Goal: Information Seeking & Learning: Learn about a topic

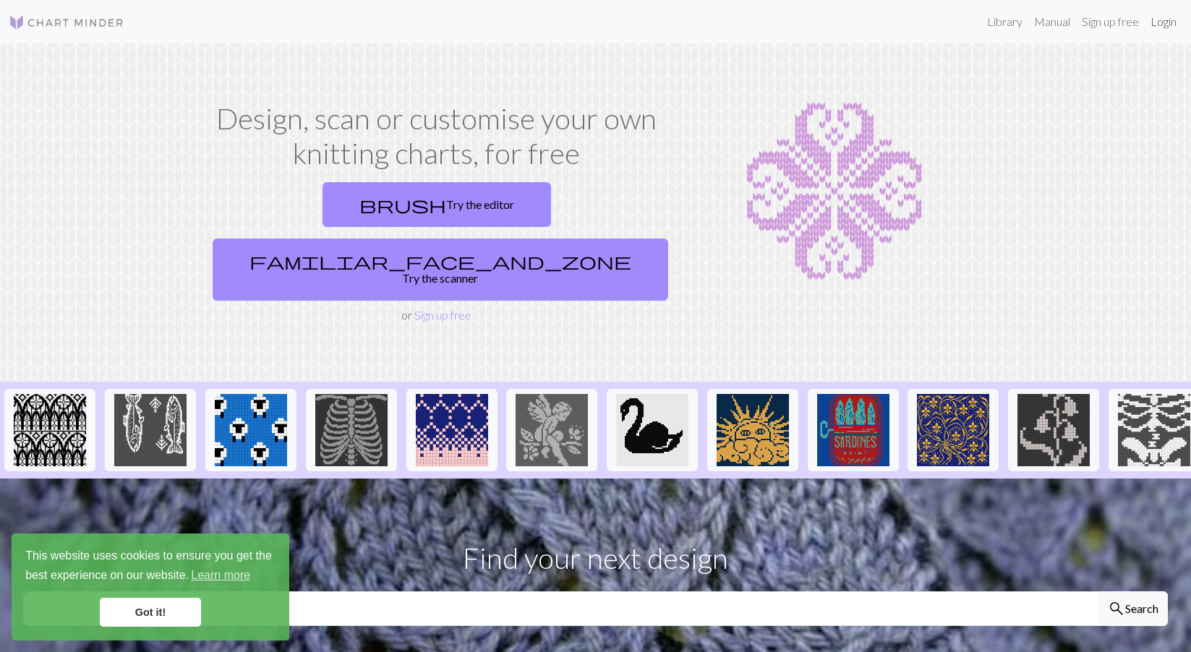
click at [1155, 22] on link "Login" at bounding box center [1163, 21] width 38 height 29
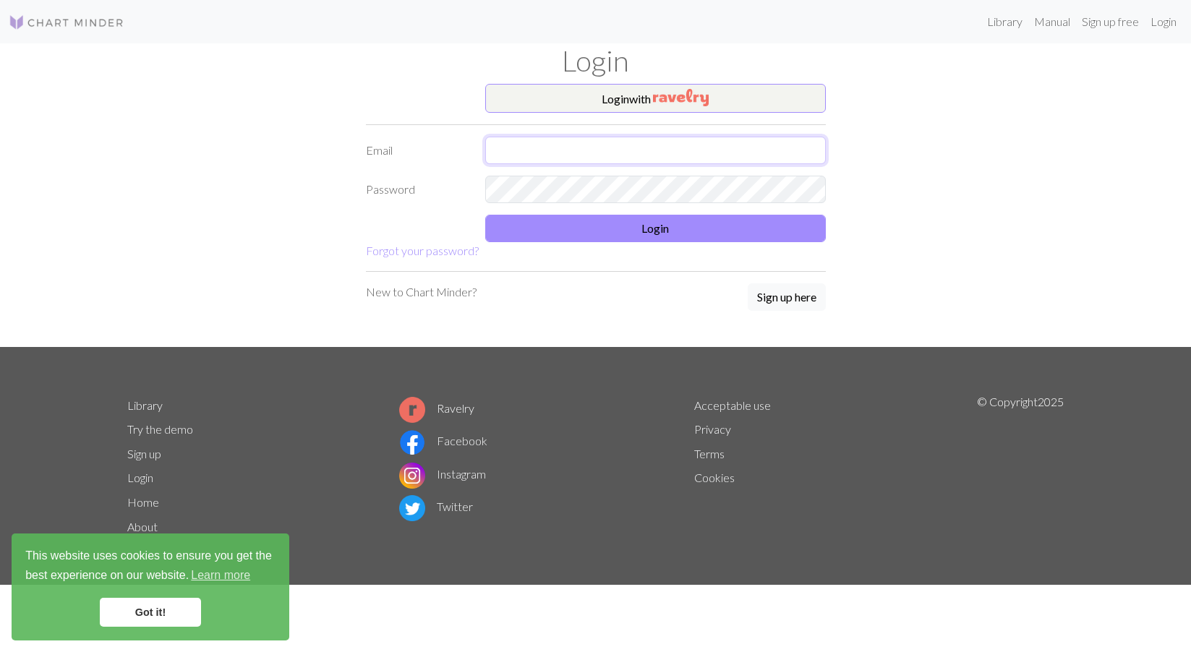
click at [574, 151] on input "text" at bounding box center [655, 150] width 341 height 27
type input "[PERSON_NAME][EMAIL_ADDRESS][DOMAIN_NAME]"
click at [652, 226] on button "Login" at bounding box center [655, 228] width 341 height 27
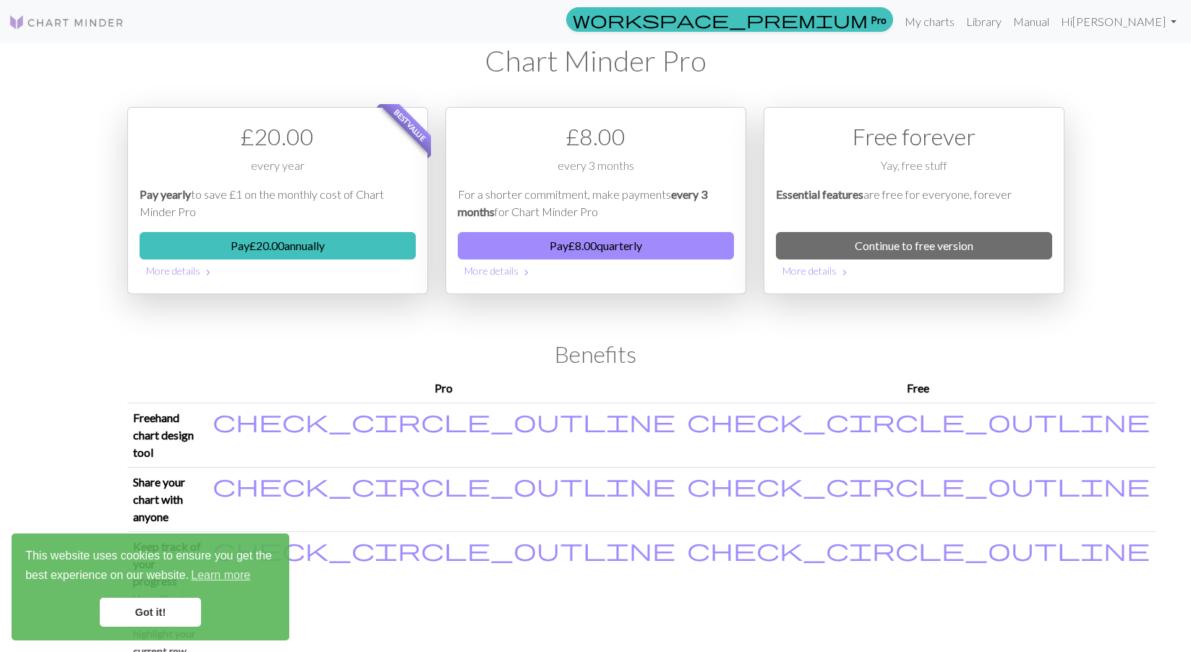
click at [1150, 206] on div "workspace_premium Pro My charts Library Manual Hi [PERSON_NAME] Account setting…" at bounding box center [595, 326] width 1191 height 652
click at [853, 252] on link "Continue to free version" at bounding box center [914, 245] width 276 height 27
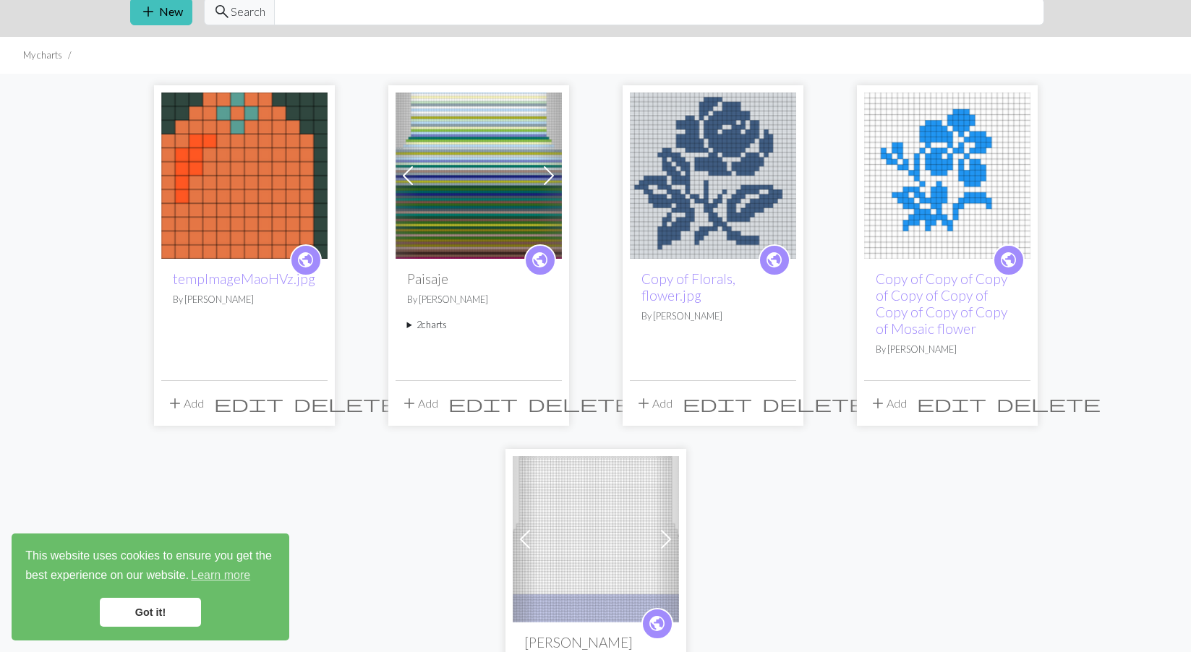
scroll to position [59, 0]
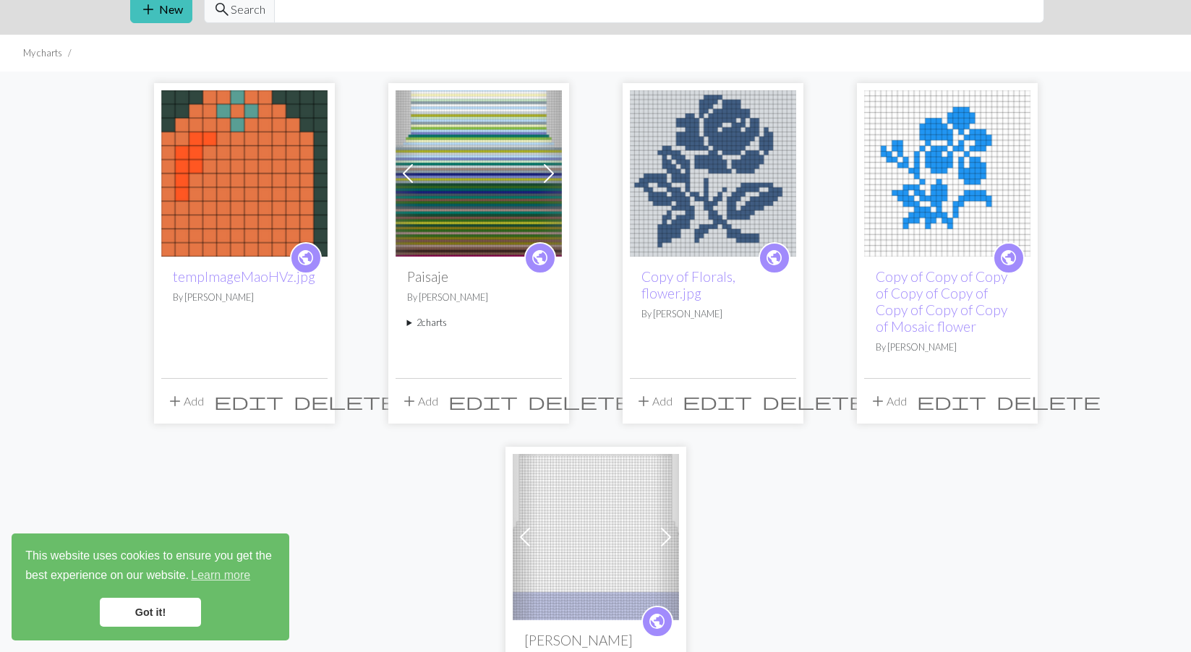
click at [755, 196] on img at bounding box center [713, 173] width 166 height 166
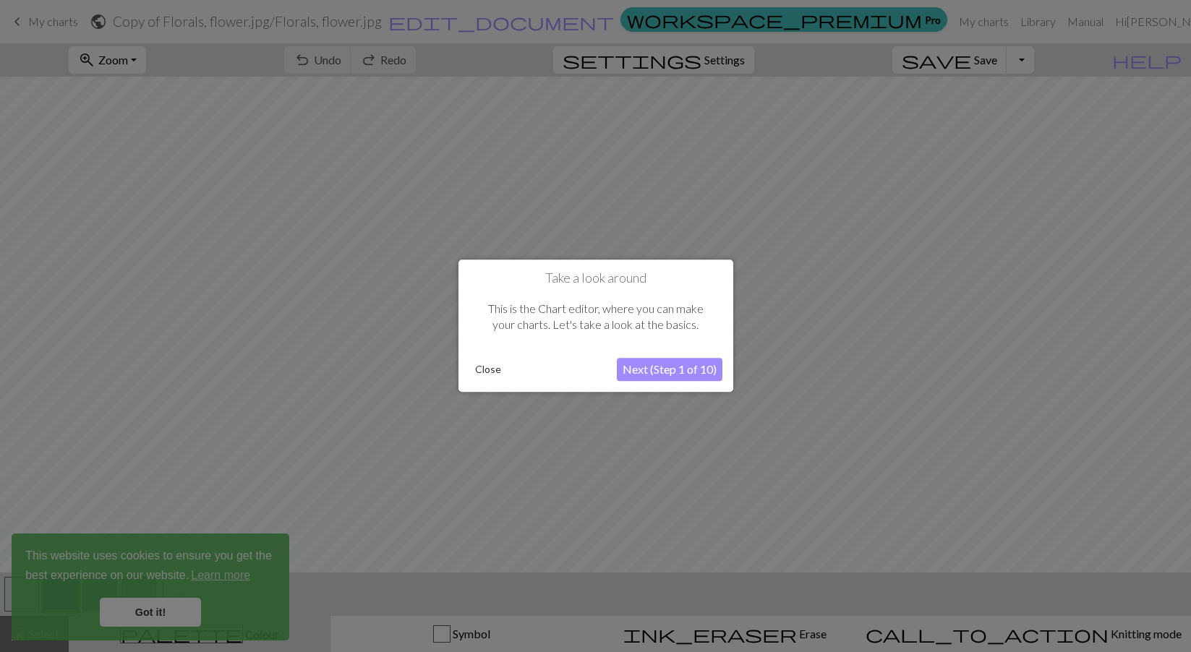
click at [982, 256] on div at bounding box center [595, 326] width 1191 height 652
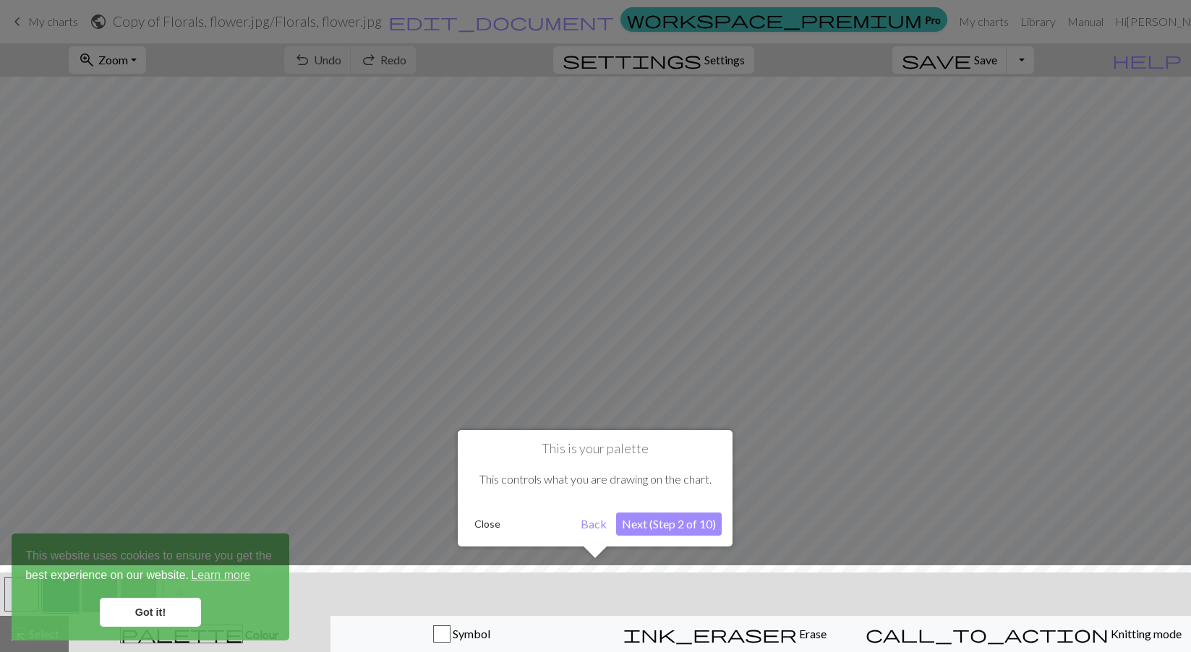
click at [502, 521] on button "Close" at bounding box center [487, 524] width 38 height 22
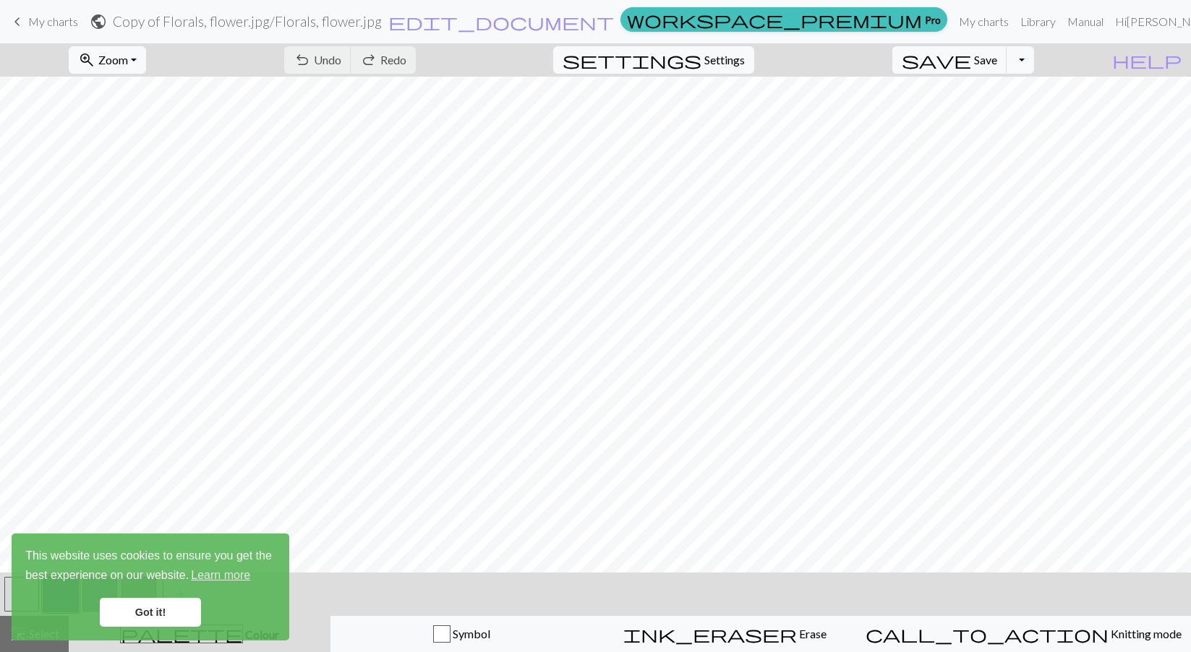
scroll to position [90, 0]
drag, startPoint x: 147, startPoint y: 609, endPoint x: 178, endPoint y: 597, distance: 33.2
click at [147, 609] on link "Got it!" at bounding box center [150, 612] width 101 height 29
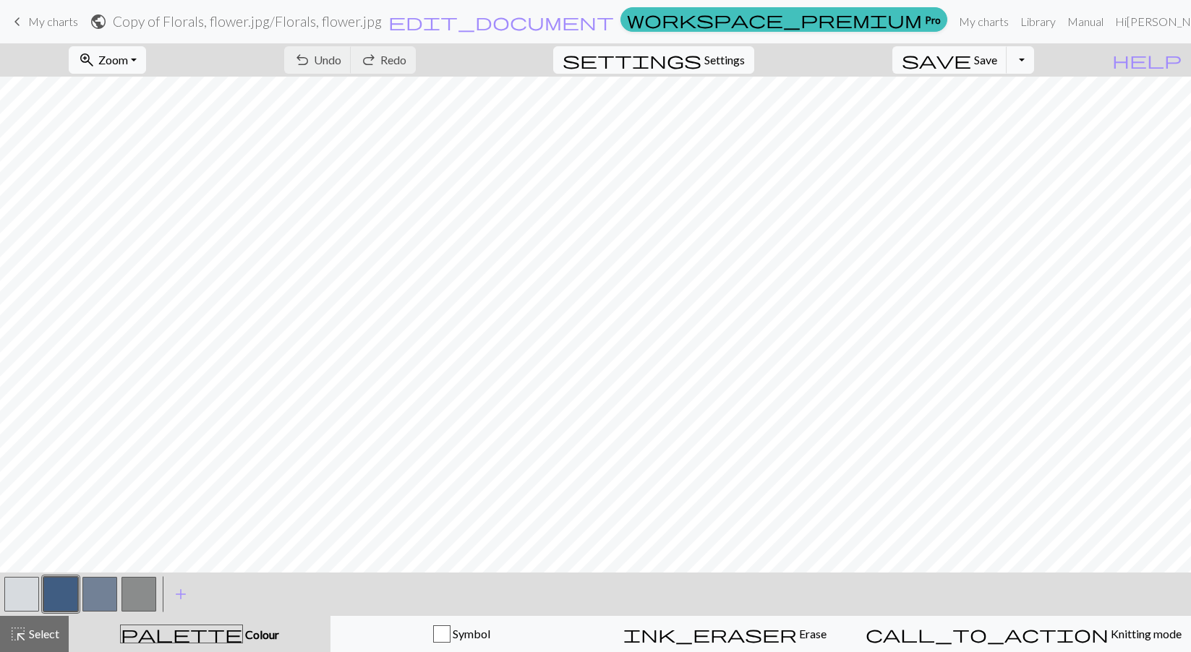
scroll to position [0, 0]
click at [1045, 21] on link "Library" at bounding box center [1037, 21] width 47 height 29
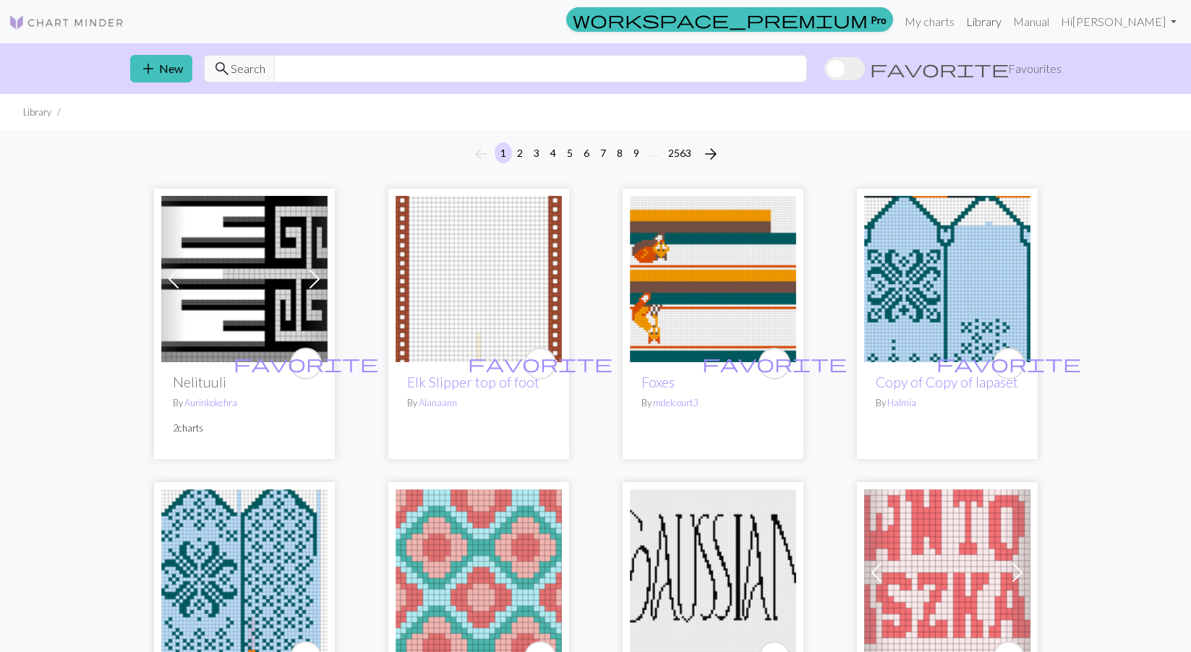
click at [1007, 23] on link "Library" at bounding box center [983, 21] width 47 height 29
click at [1026, 64] on span "Favourites" at bounding box center [1034, 68] width 53 height 17
click at [824, 70] on input "favorite Favourites" at bounding box center [824, 70] width 0 height 0
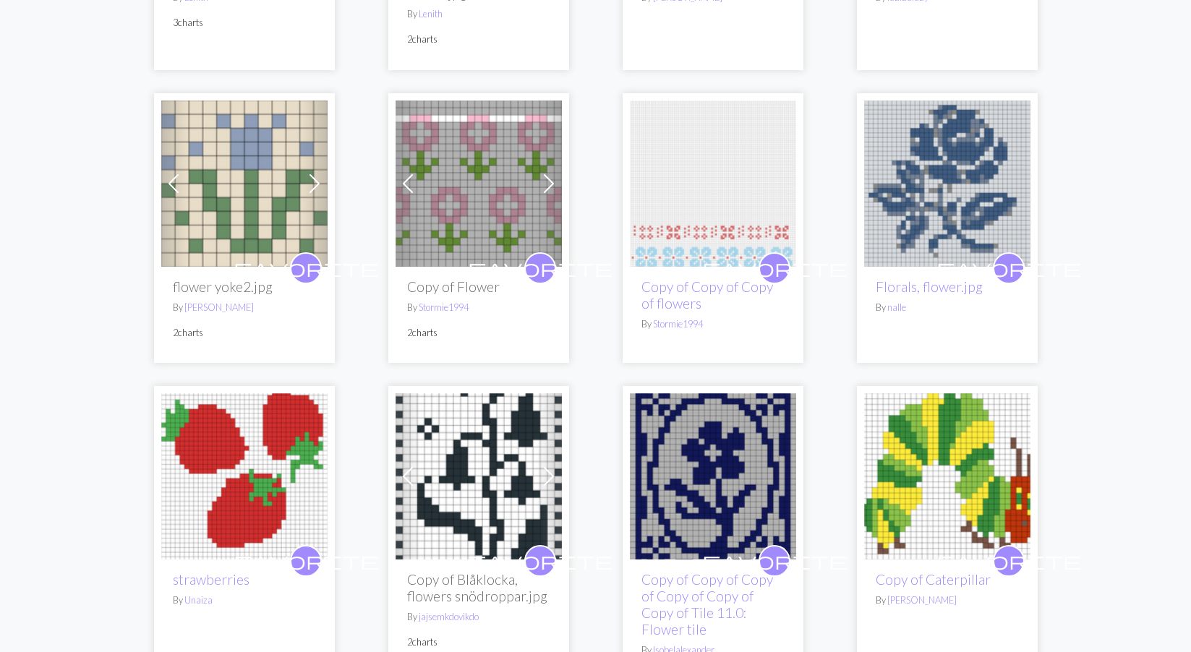
scroll to position [1058, 0]
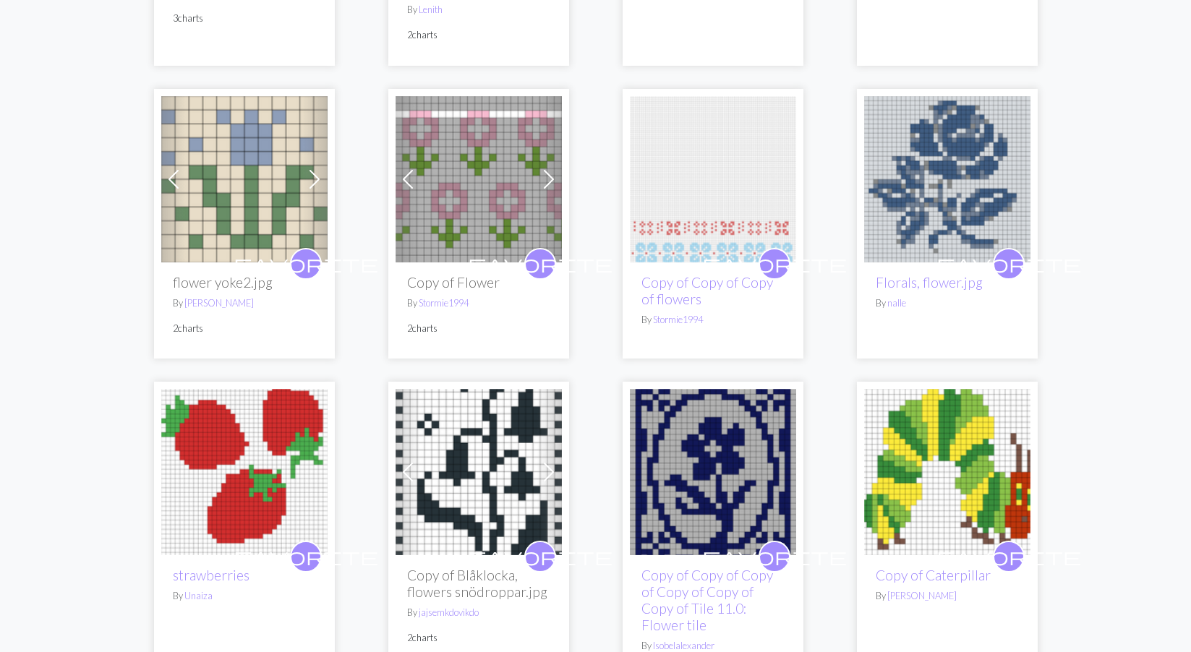
click at [461, 462] on img at bounding box center [478, 472] width 166 height 166
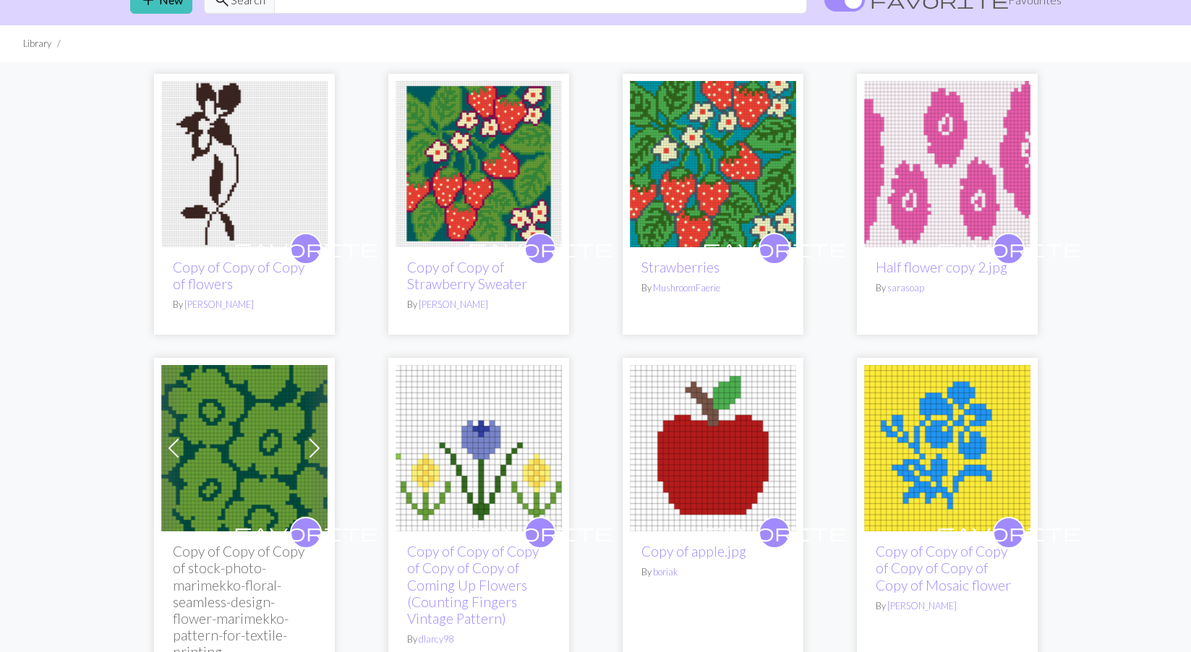
scroll to position [77, 0]
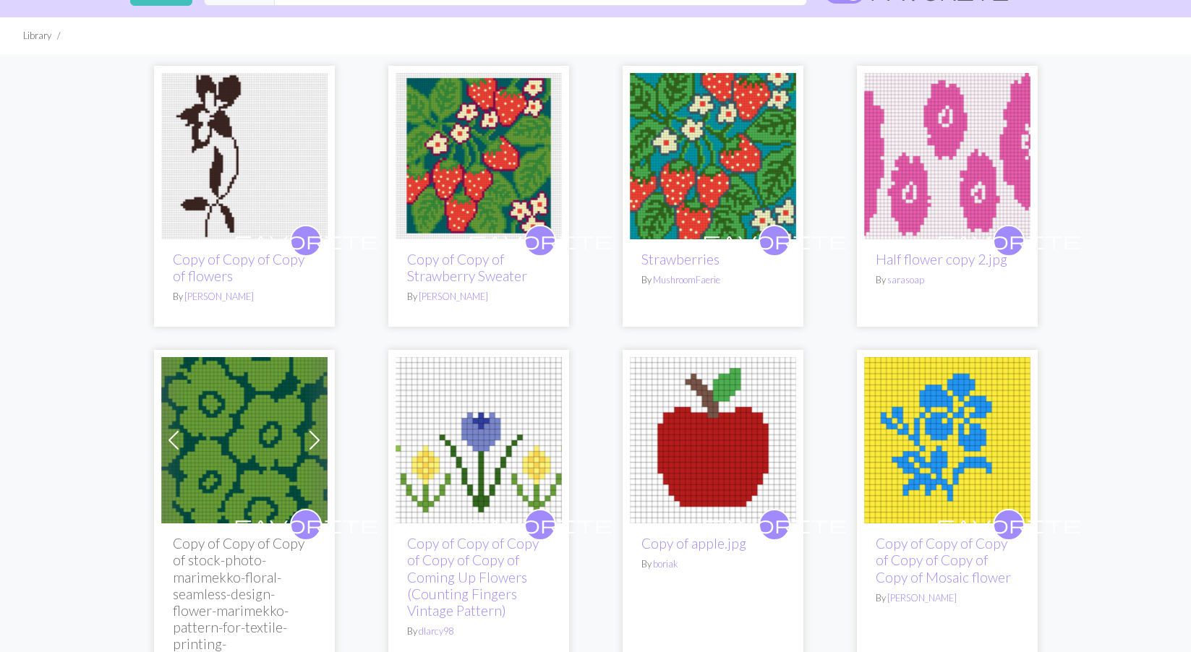
click at [488, 490] on img at bounding box center [478, 440] width 166 height 166
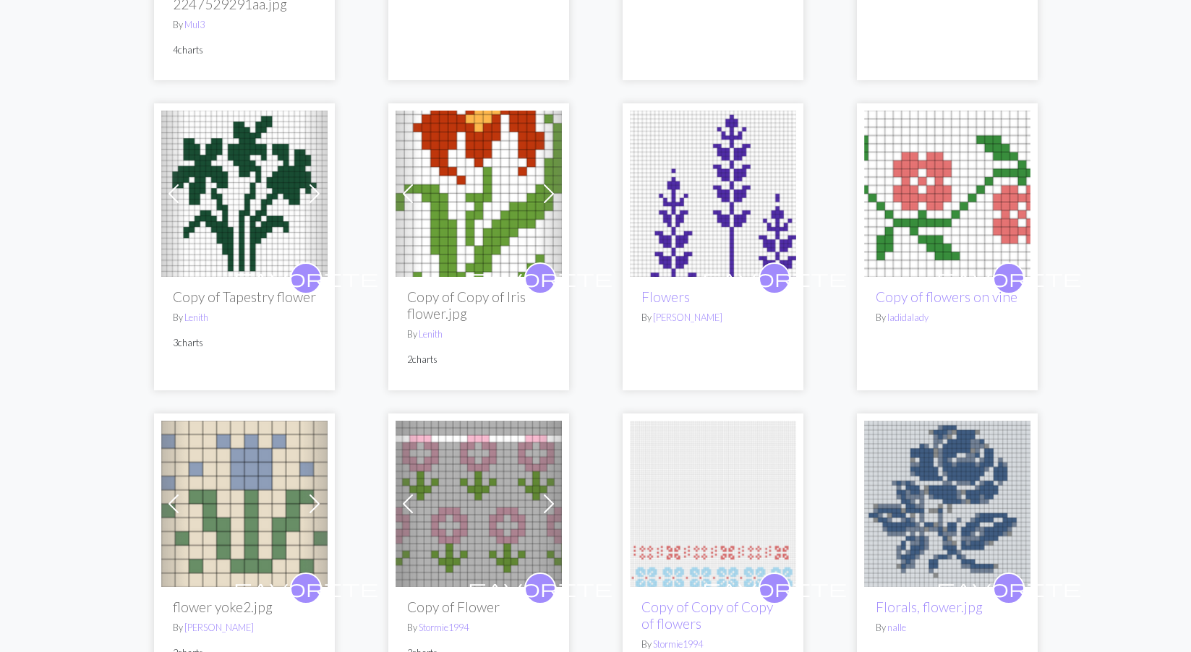
scroll to position [735, 0]
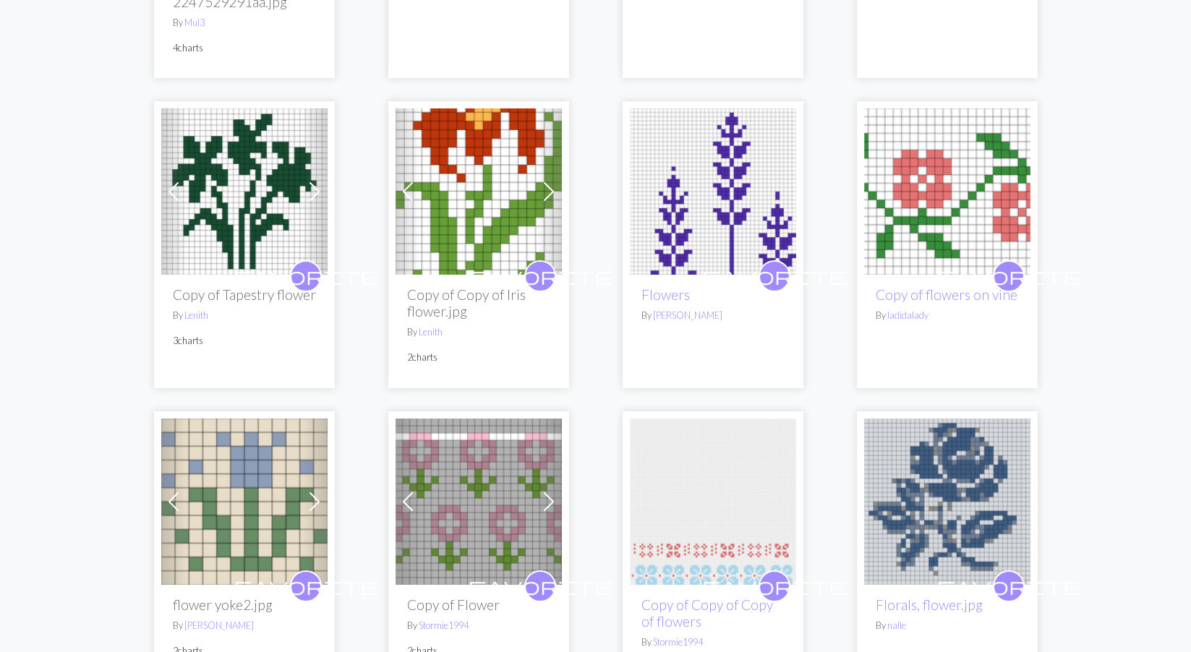
click at [920, 169] on img at bounding box center [947, 191] width 166 height 166
